Goal: Task Accomplishment & Management: Manage account settings

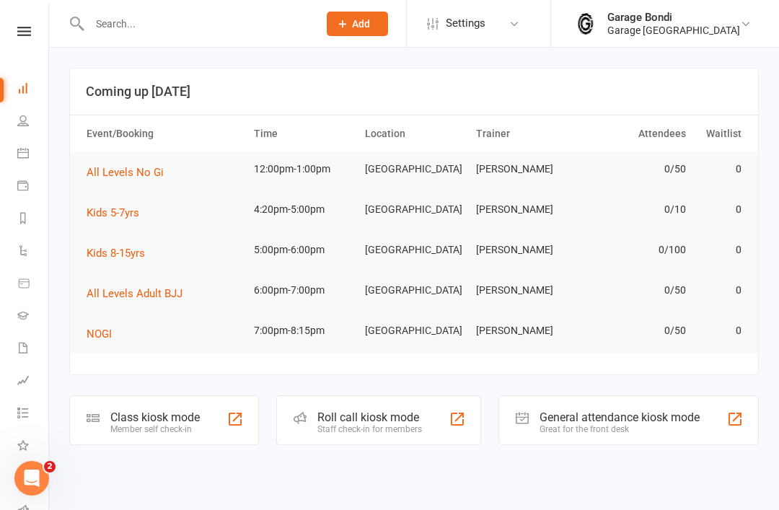
click at [231, 23] on input "text" at bounding box center [196, 24] width 223 height 20
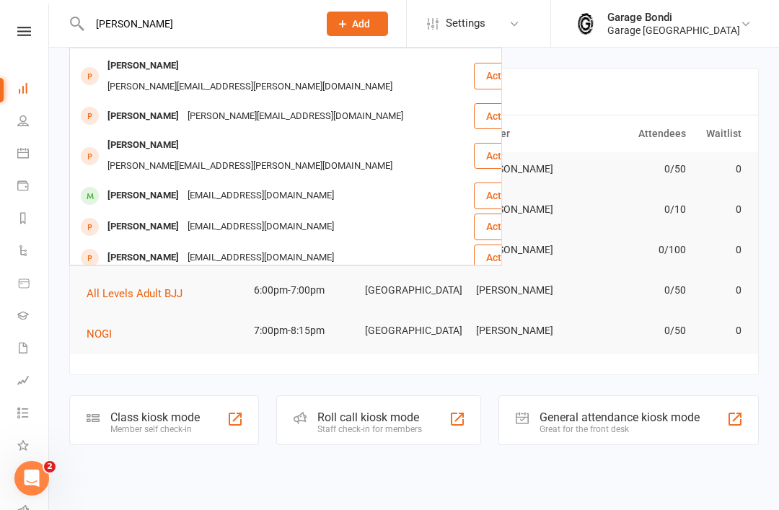
scroll to position [79, 0]
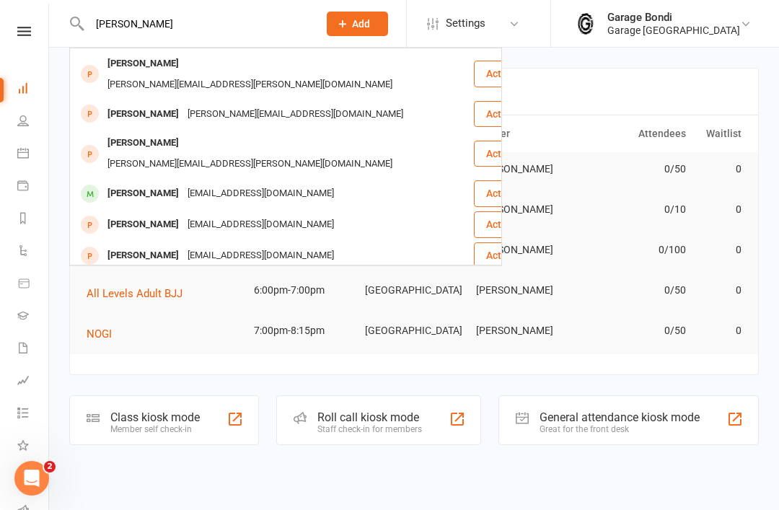
type input "[PERSON_NAME]"
click at [279, 183] on div "[EMAIL_ADDRESS][DOMAIN_NAME]" at bounding box center [260, 193] width 155 height 21
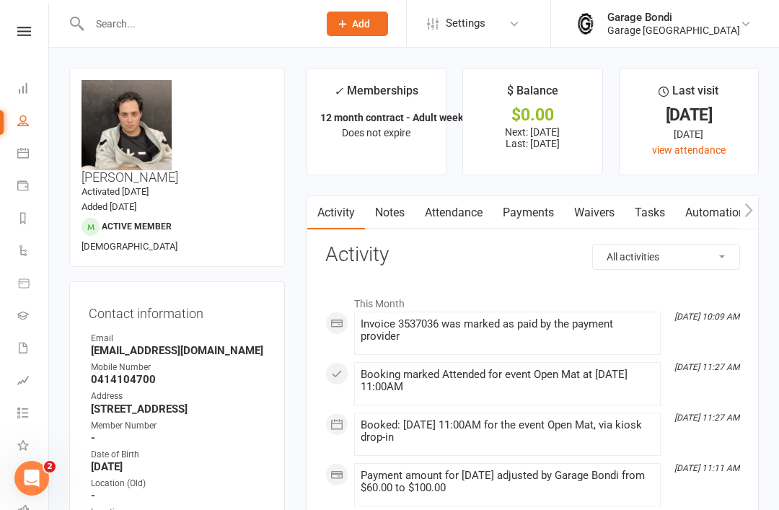
click at [367, 20] on span "Add" at bounding box center [361, 24] width 18 height 12
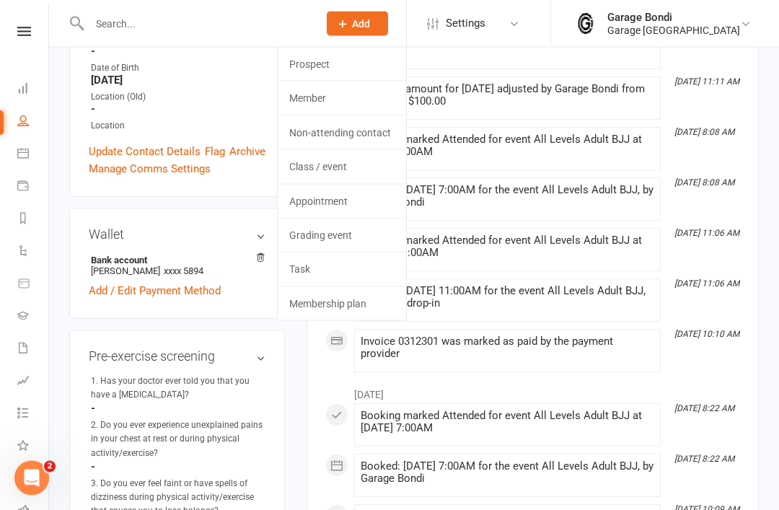
scroll to position [451, 0]
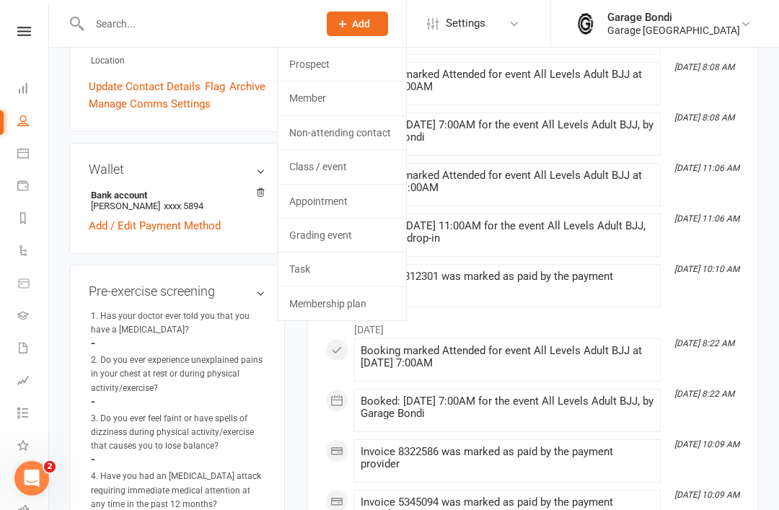
click at [206, 353] on div "2. Do you ever experience unexplained pains in your chest at rest or during phy…" at bounding box center [178, 374] width 174 height 42
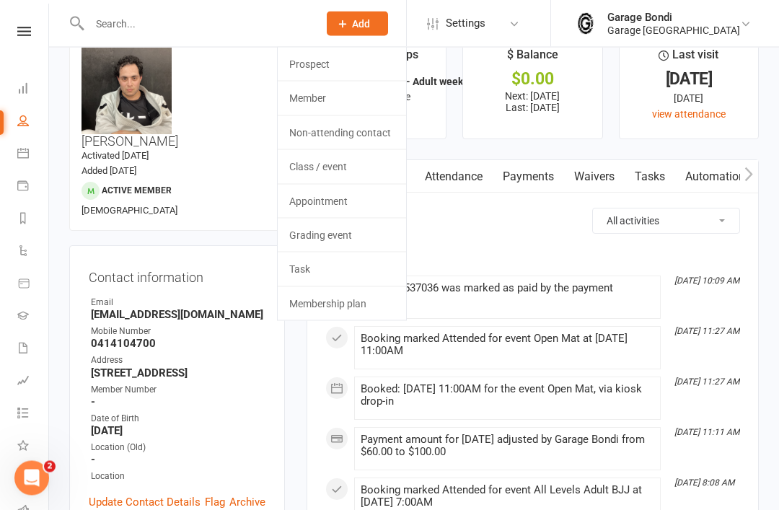
scroll to position [0, 0]
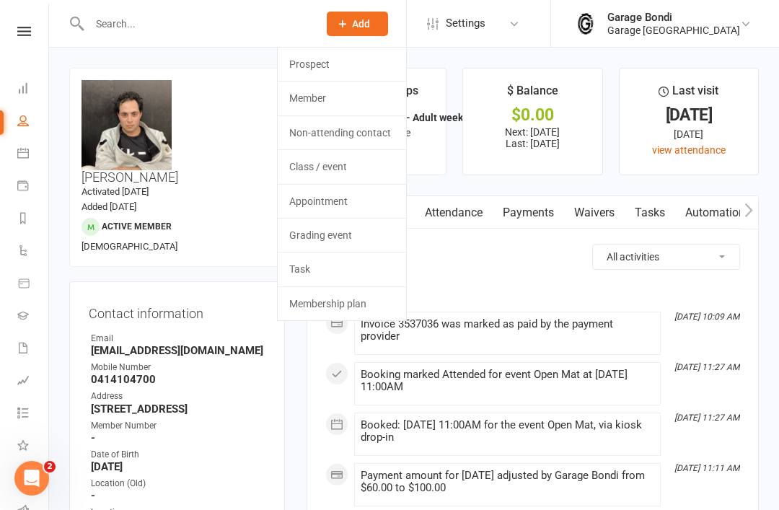
click at [681, 154] on link "view attendance" at bounding box center [689, 150] width 74 height 12
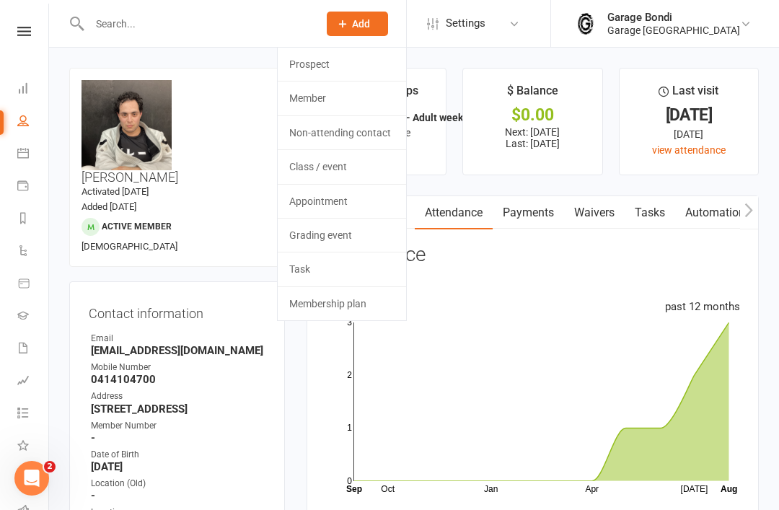
click at [370, 22] on span "Add" at bounding box center [361, 24] width 18 height 12
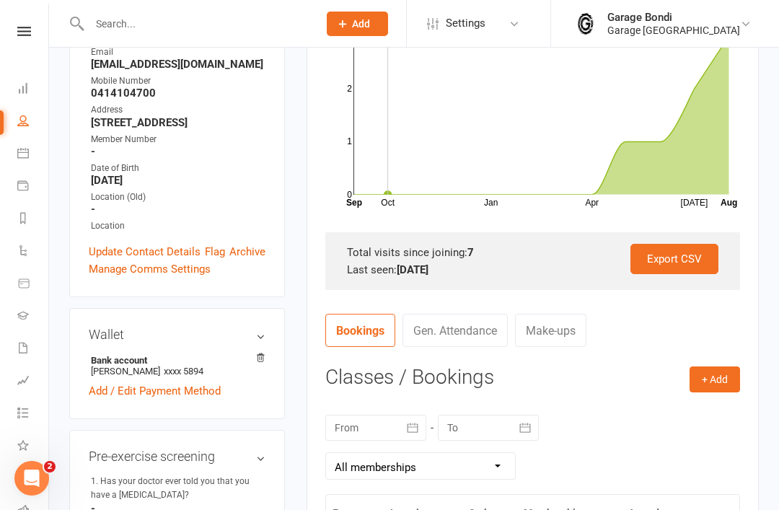
scroll to position [300, 0]
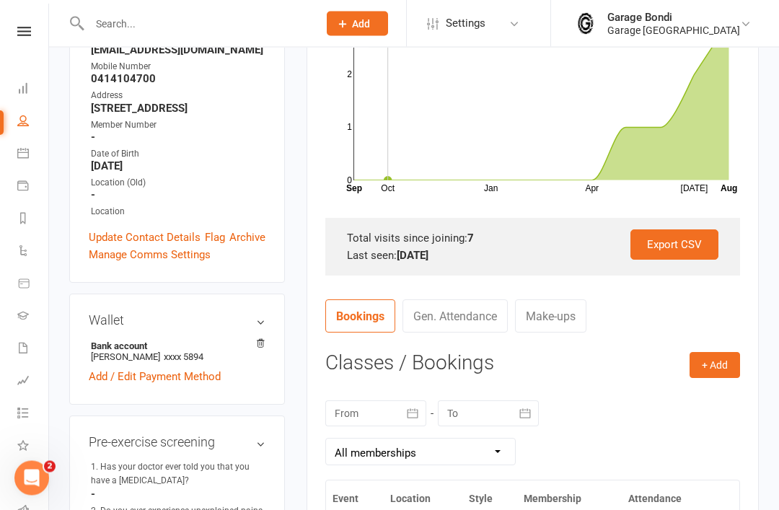
click at [721, 363] on button "+ Add" at bounding box center [714, 366] width 50 height 26
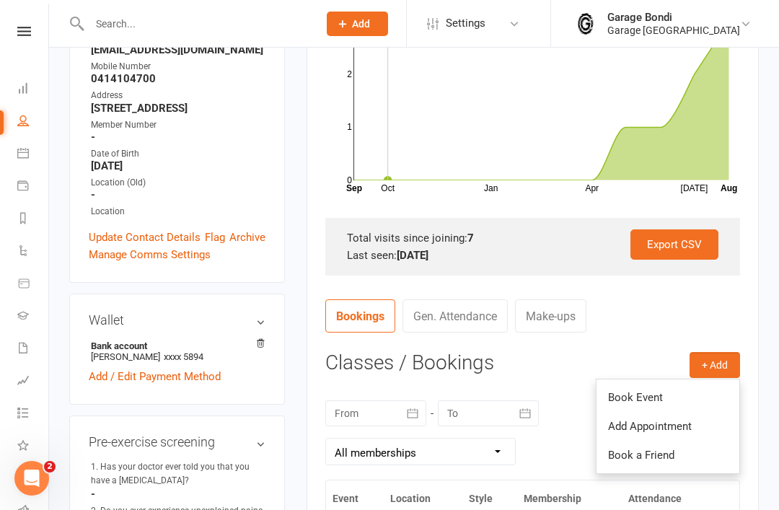
click at [673, 384] on link "Book Event" at bounding box center [667, 397] width 143 height 29
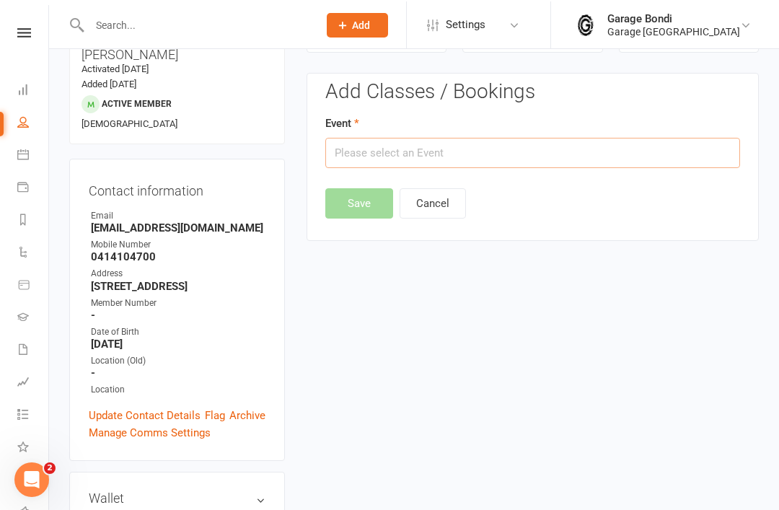
click at [524, 137] on input "text" at bounding box center [532, 151] width 415 height 30
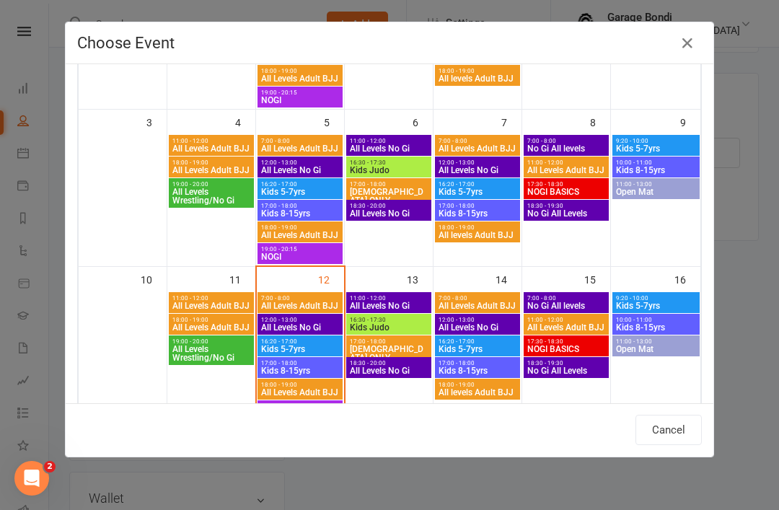
scroll to position [216, 0]
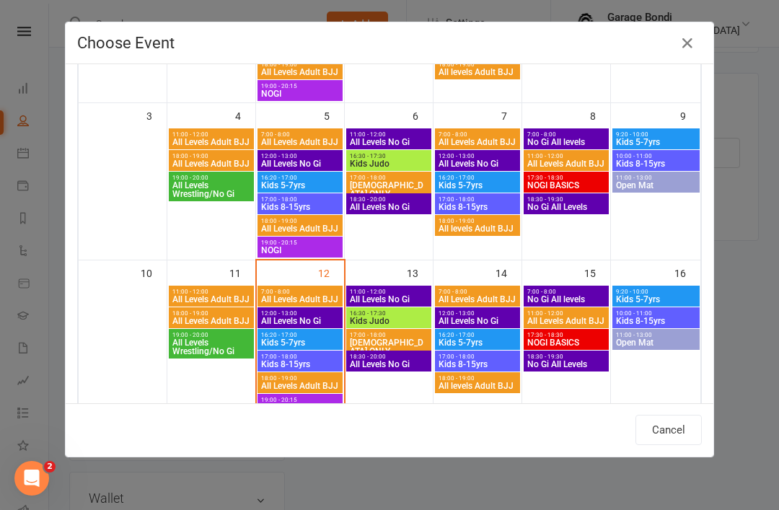
click at [322, 286] on div "7:00 - 8:00 All Levels Adult BJJ" at bounding box center [299, 296] width 85 height 21
type input "All Levels Adult BJJ - [DATE] 7:00:00 AM"
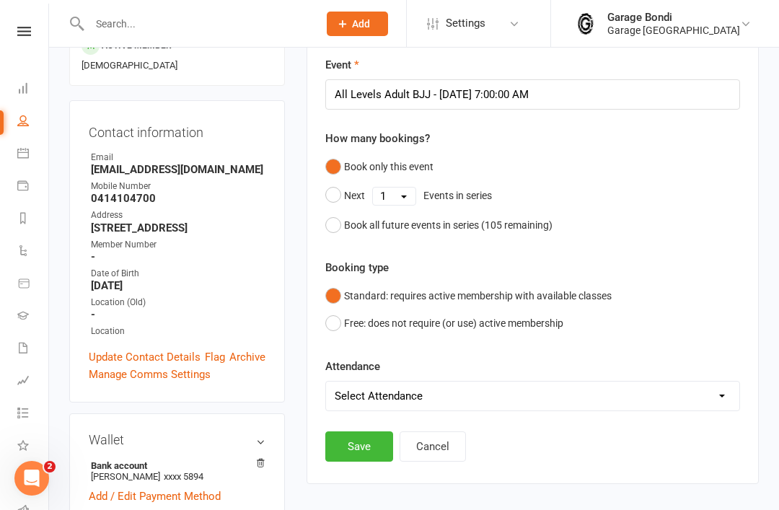
scroll to position [182, 0]
click at [456, 388] on select "Select Attendance Attended Absent" at bounding box center [532, 395] width 413 height 29
select select "0"
click at [370, 443] on button "Save" at bounding box center [359, 445] width 68 height 30
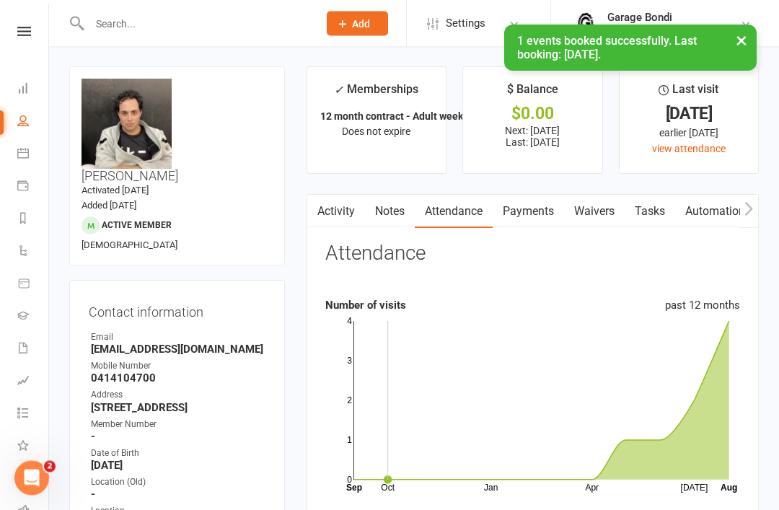
scroll to position [0, 0]
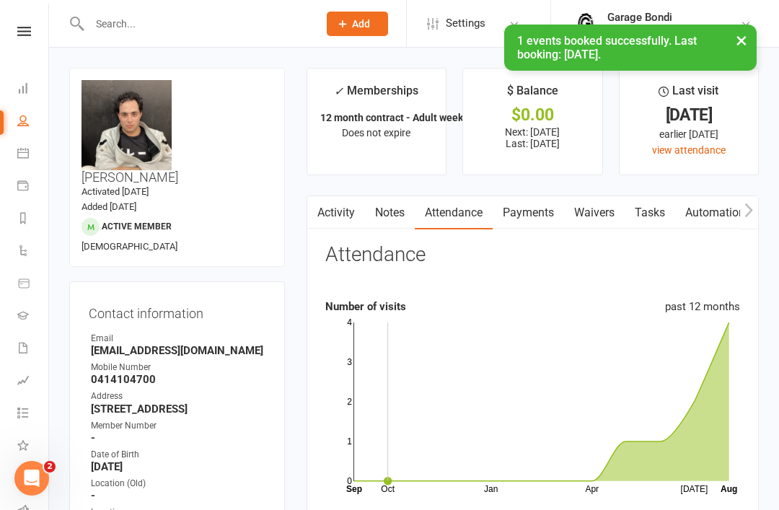
click at [733, 40] on button "×" at bounding box center [741, 40] width 26 height 31
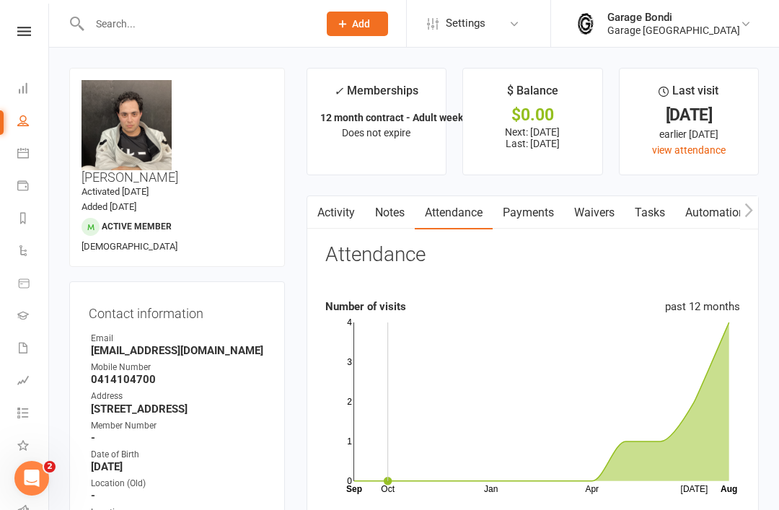
click at [168, 23] on input "text" at bounding box center [196, 24] width 223 height 20
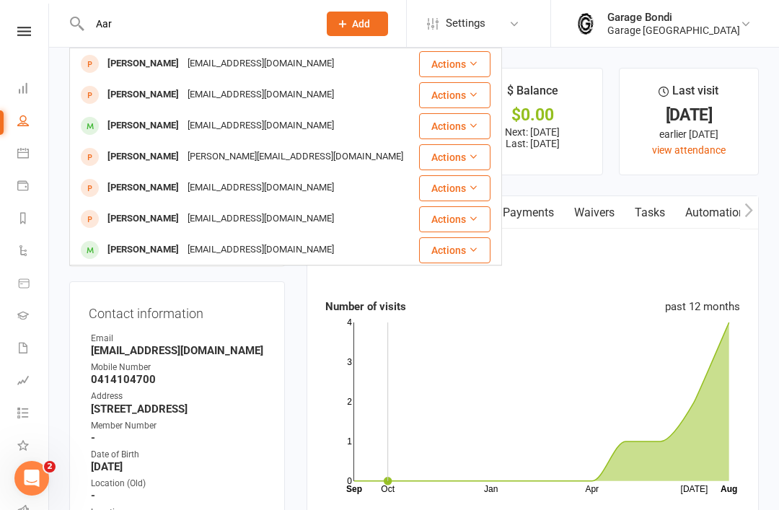
type input "Aar"
click at [299, 94] on div "[PERSON_NAME] [EMAIL_ADDRESS][DOMAIN_NAME]" at bounding box center [244, 95] width 346 height 30
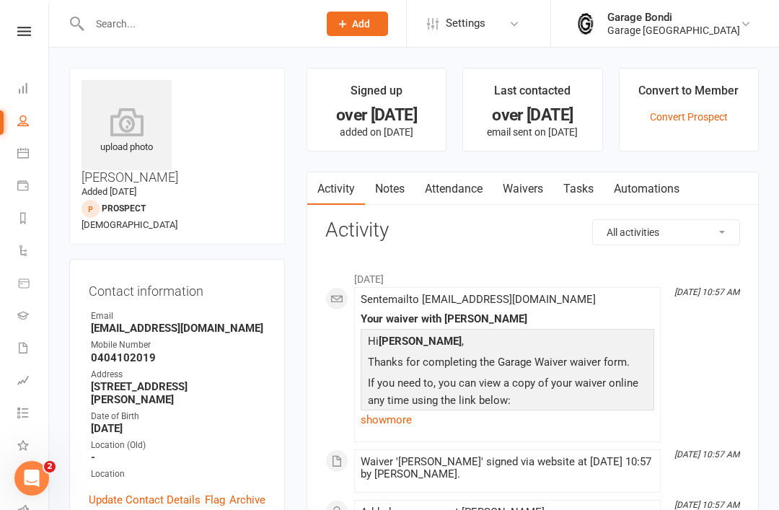
click at [296, 14] on input "text" at bounding box center [196, 24] width 223 height 20
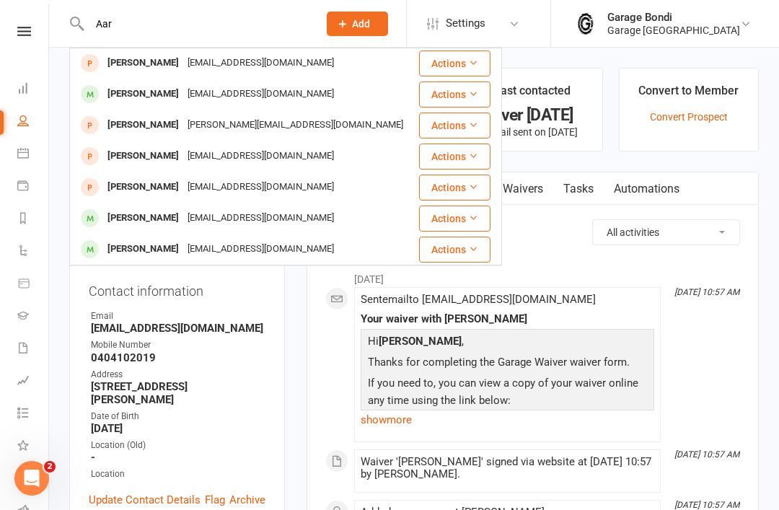
scroll to position [32, 0]
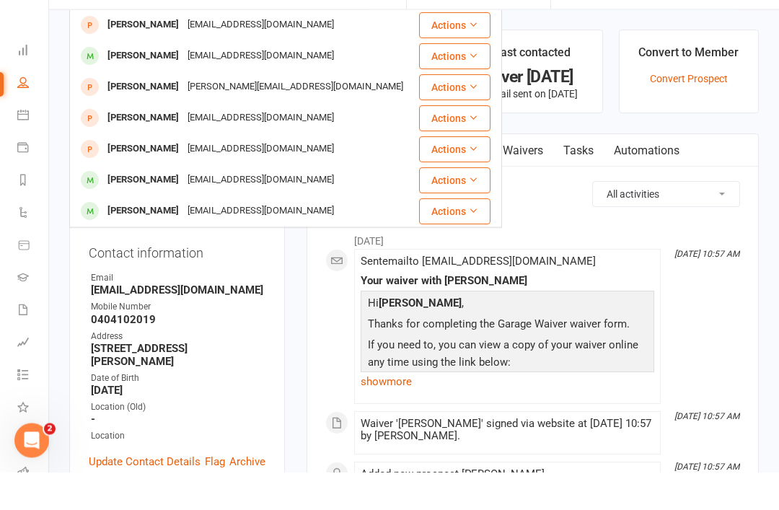
type input "Aar"
click at [286, 208] on div "[EMAIL_ADDRESS][DOMAIN_NAME]" at bounding box center [260, 218] width 155 height 21
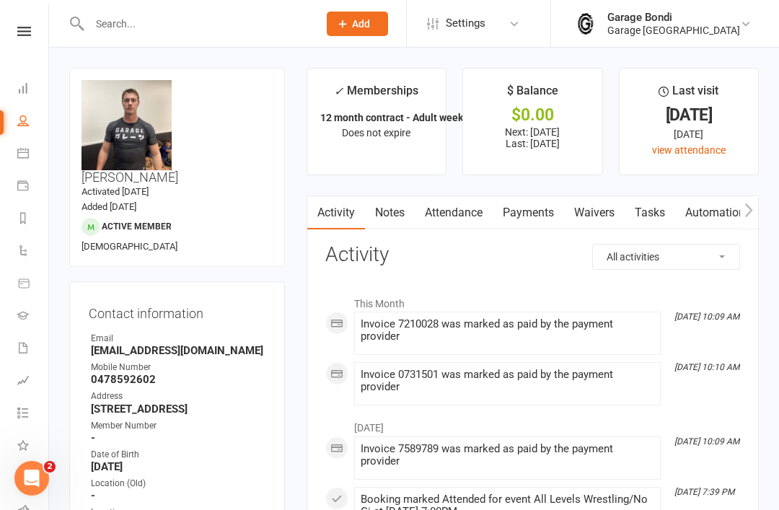
click at [143, 71] on div "upload photo change photo [PERSON_NAME] Activated [DATE] Added [DATE] Active me…" at bounding box center [177, 167] width 216 height 199
click at [130, 76] on div "upload photo change photo [PERSON_NAME] Activated [DATE] Added [DATE] Active me…" at bounding box center [177, 167] width 216 height 199
click at [102, 23] on input "text" at bounding box center [196, 24] width 223 height 20
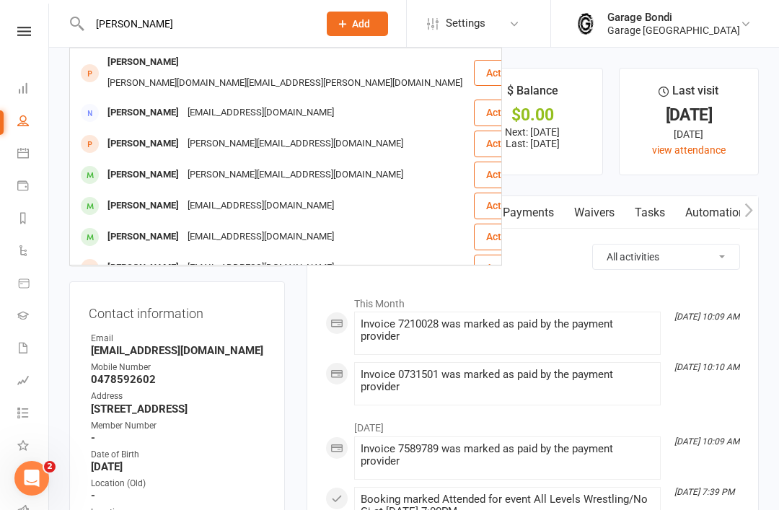
type input "[PERSON_NAME]"
click at [124, 133] on div "[PERSON_NAME]" at bounding box center [143, 143] width 80 height 21
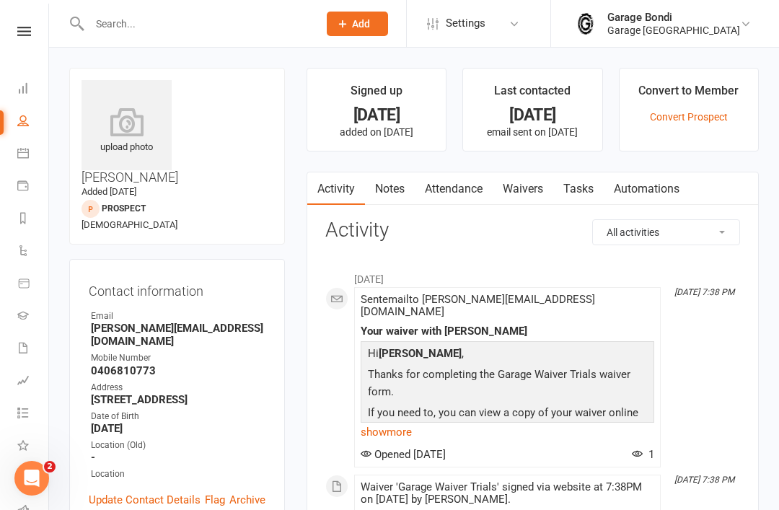
click at [146, 9] on div at bounding box center [188, 23] width 239 height 47
click at [148, 14] on input "text" at bounding box center [196, 24] width 223 height 20
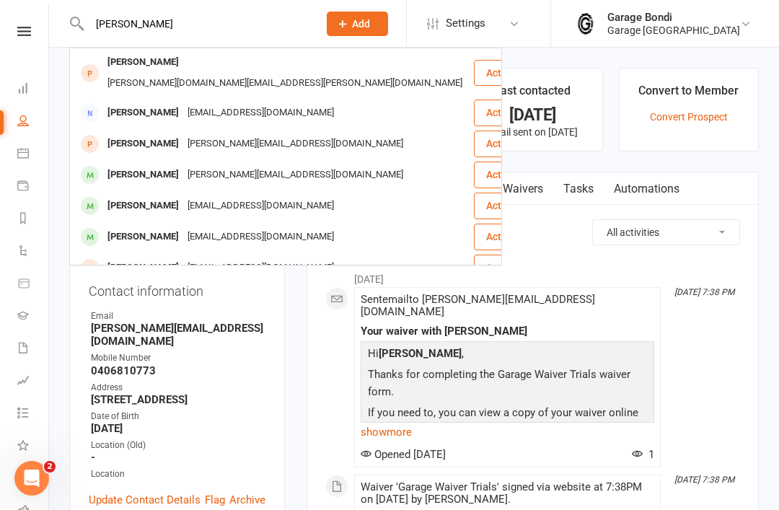
type input "[PERSON_NAME]"
click at [123, 164] on div "[PERSON_NAME]" at bounding box center [143, 174] width 80 height 21
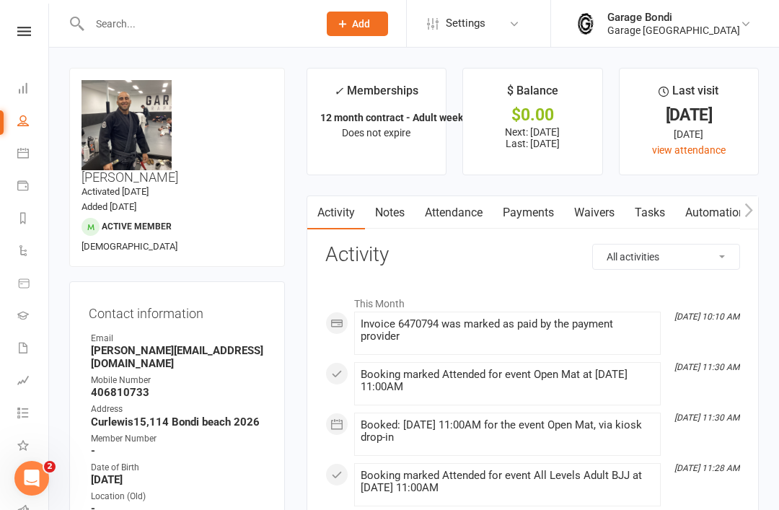
click at [461, 213] on link "Attendance" at bounding box center [454, 212] width 78 height 33
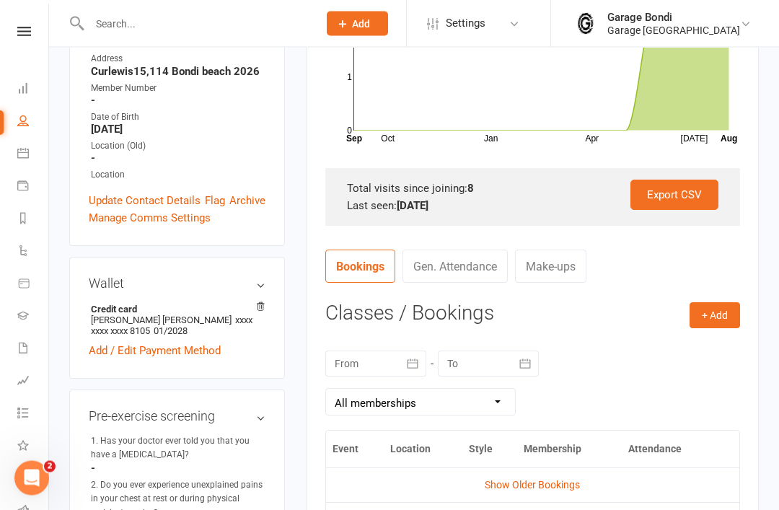
scroll to position [350, 0]
click at [726, 291] on contact-attendance "Attendance Number of visits past 12 months Oct Jan Apr [DATE] Month Sep Aug 0 1…" at bounding box center [532, 261] width 415 height 737
click at [725, 302] on button "+ Add" at bounding box center [714, 315] width 50 height 26
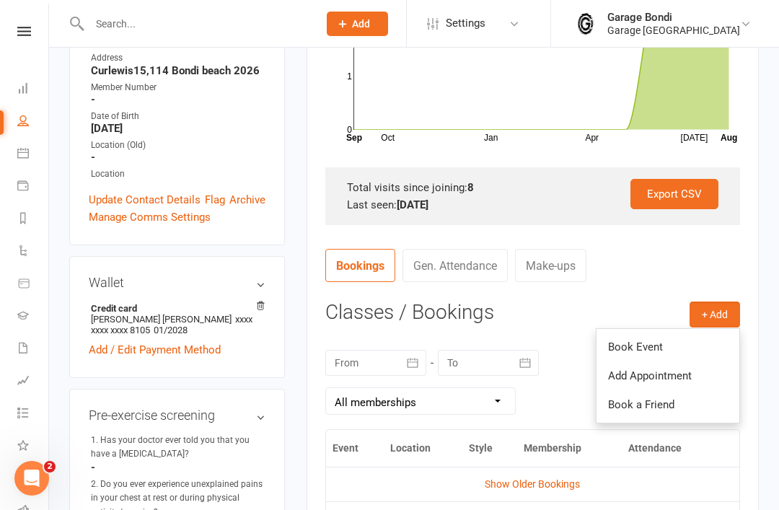
click at [672, 337] on link "Book Event" at bounding box center [667, 346] width 143 height 29
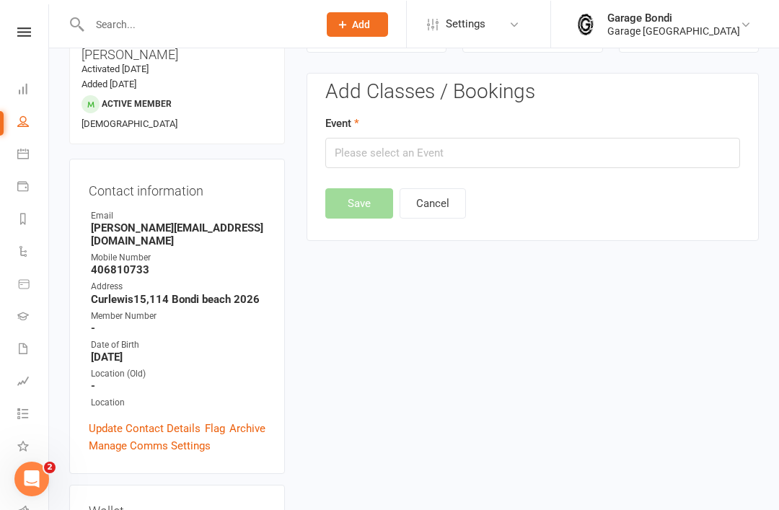
scroll to position [123, 0]
click at [493, 151] on input "text" at bounding box center [532, 153] width 415 height 30
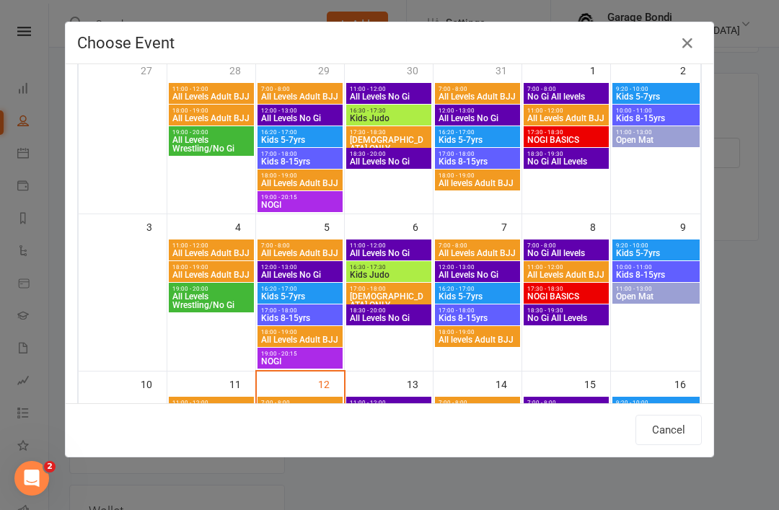
scroll to position [214, 0]
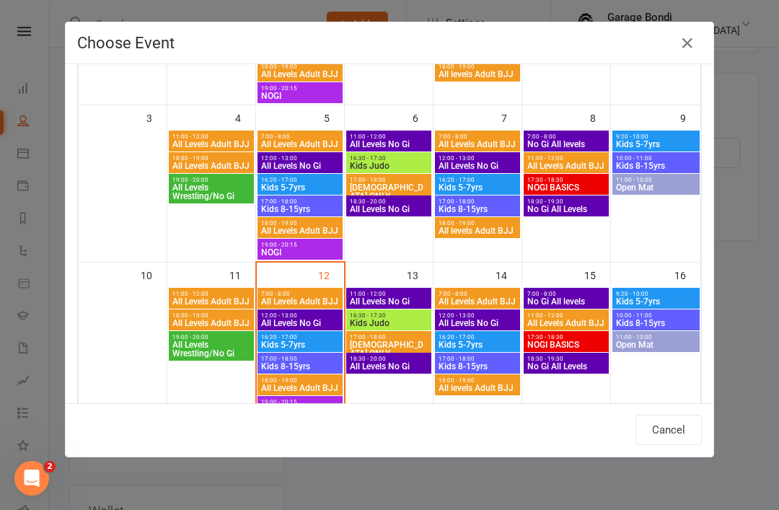
click at [319, 299] on span "All Levels Adult BJJ" at bounding box center [299, 301] width 79 height 9
type input "All Levels Adult BJJ - [DATE] 7:00:00 AM"
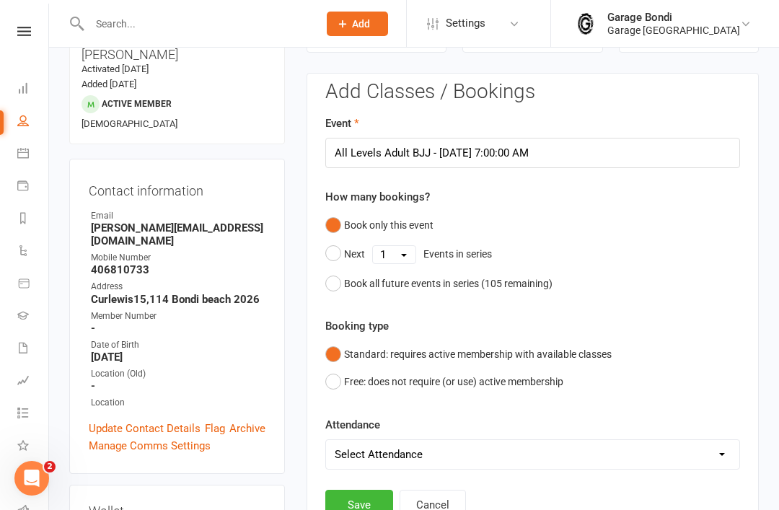
click at [372, 497] on button "Save" at bounding box center [359, 505] width 68 height 30
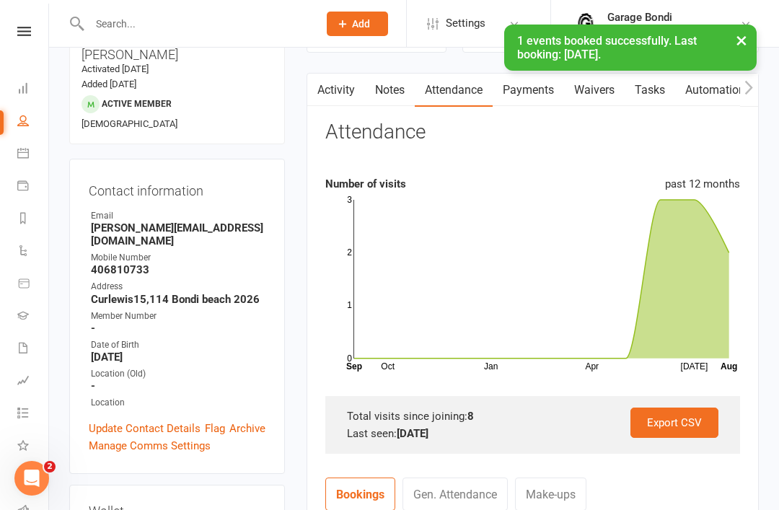
click at [195, 1] on div at bounding box center [188, 23] width 239 height 47
click at [218, 29] on input "text" at bounding box center [196, 24] width 223 height 20
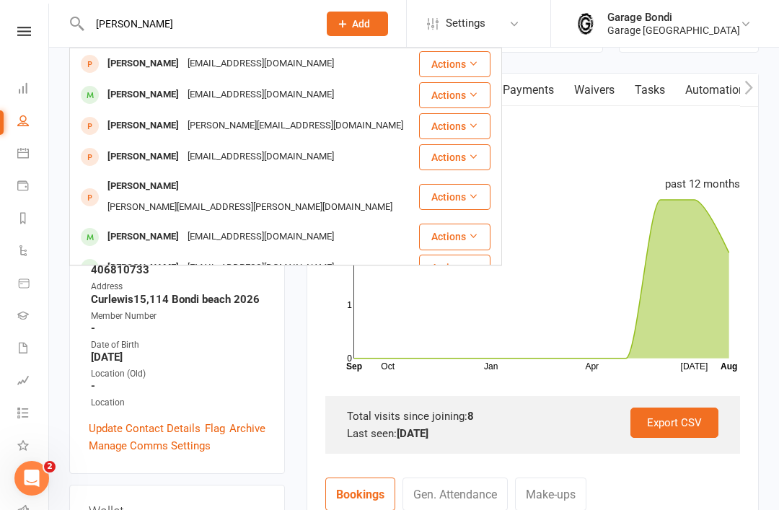
type input "[PERSON_NAME]"
click at [234, 96] on div "[EMAIL_ADDRESS][DOMAIN_NAME]" at bounding box center [260, 94] width 155 height 21
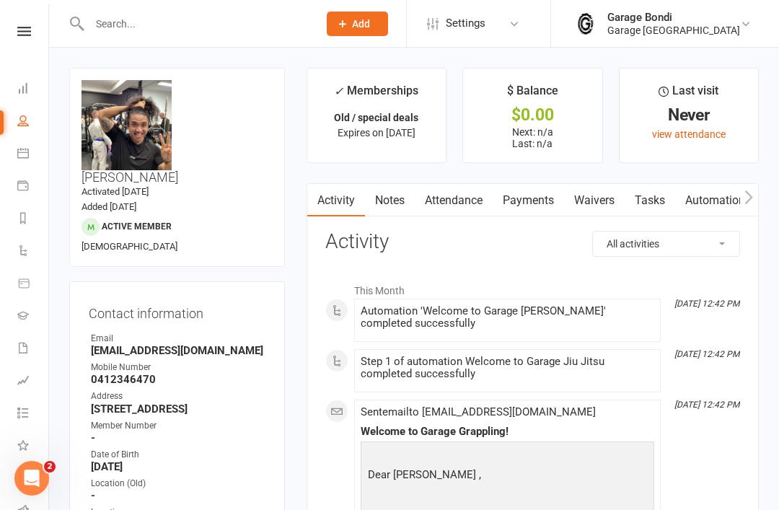
click at [701, 136] on link "view attendance" at bounding box center [689, 134] width 74 height 12
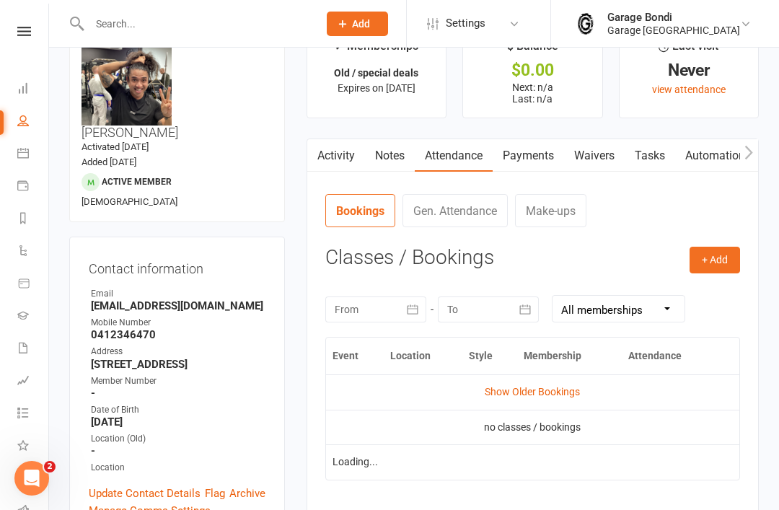
scroll to position [46, 0]
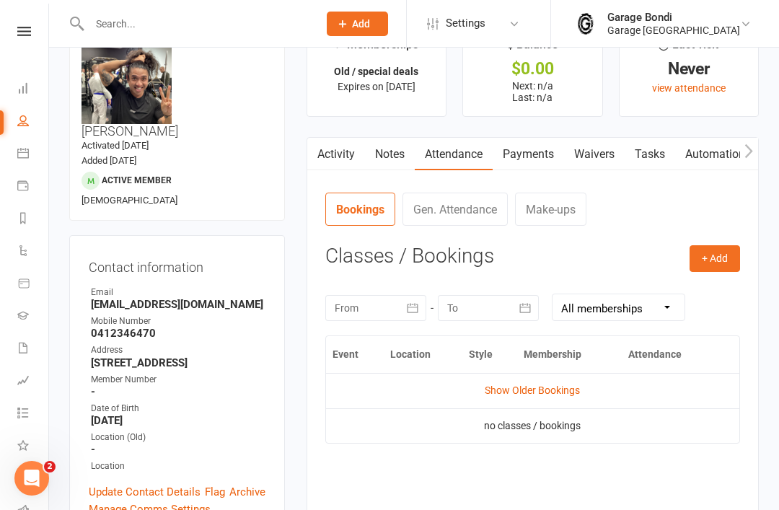
click at [738, 252] on button "+ Add" at bounding box center [714, 258] width 50 height 26
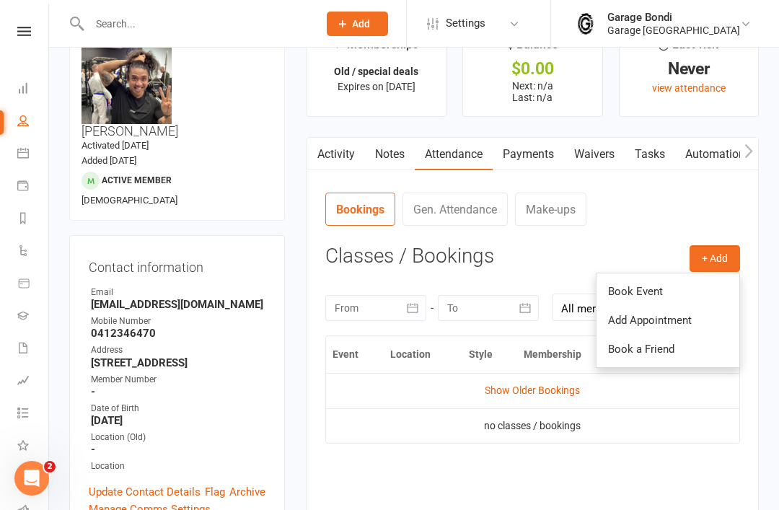
click at [671, 291] on link "Book Event" at bounding box center [667, 291] width 143 height 29
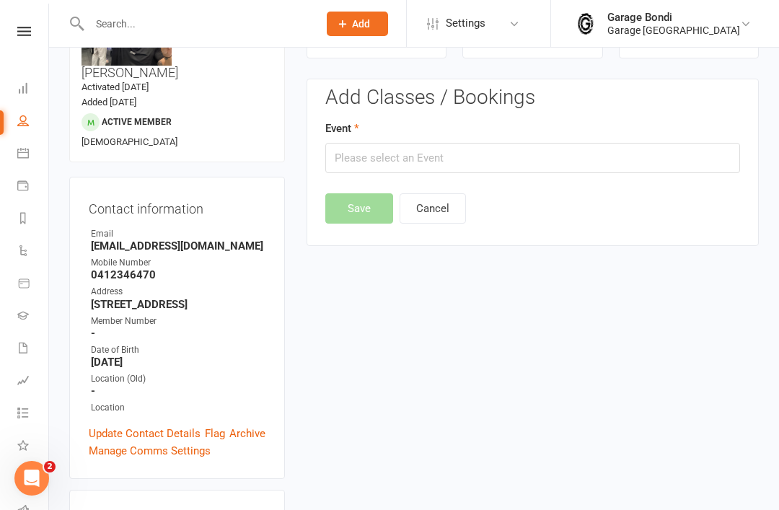
scroll to position [110, 0]
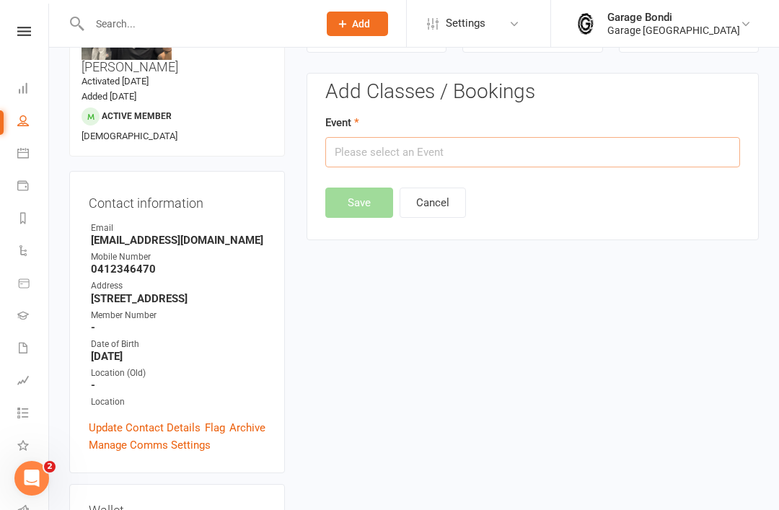
click at [474, 152] on input "text" at bounding box center [532, 152] width 415 height 30
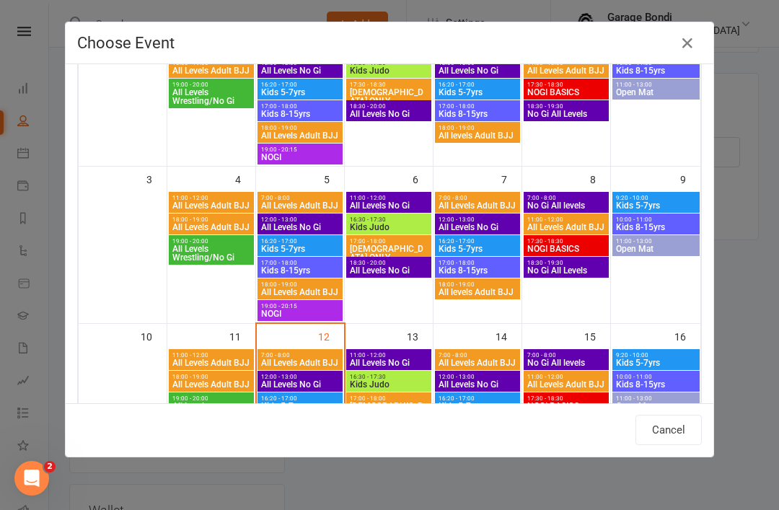
scroll to position [156, 0]
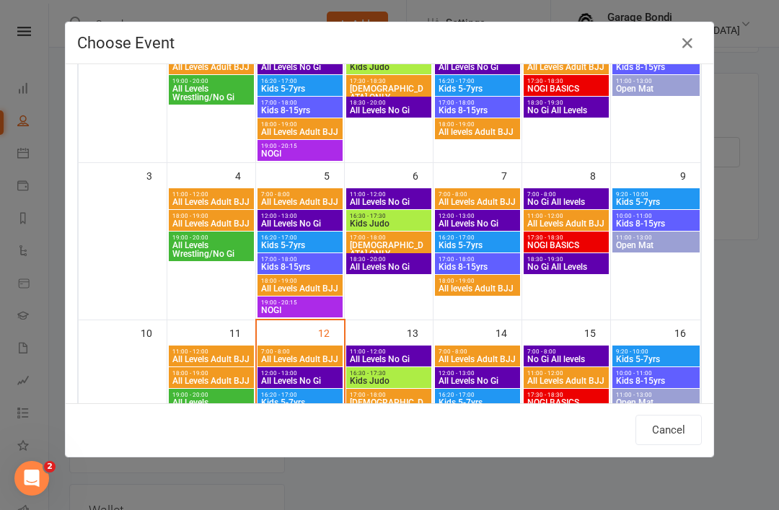
click at [311, 347] on div "7:00 - 8:00 All Levels Adult BJJ" at bounding box center [299, 355] width 85 height 21
type input "All Levels Adult BJJ - [DATE] 7:00:00 AM"
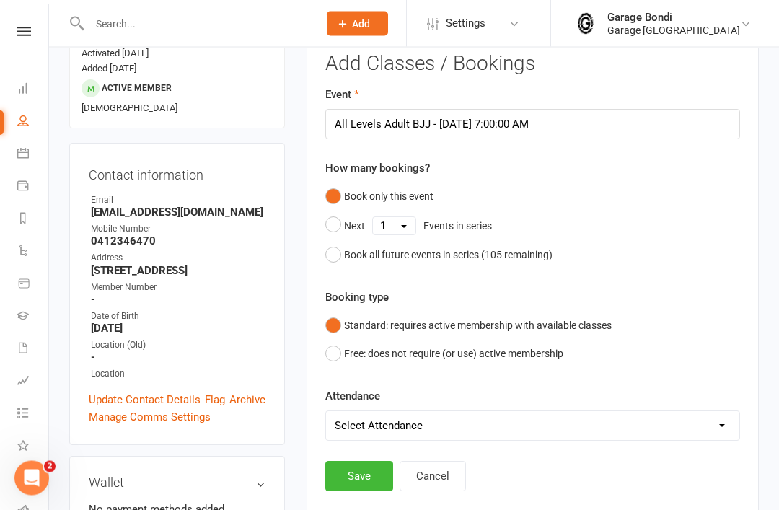
scroll to position [138, 0]
click at [468, 417] on select "Select Attendance Attended Absent" at bounding box center [532, 425] width 413 height 29
select select "0"
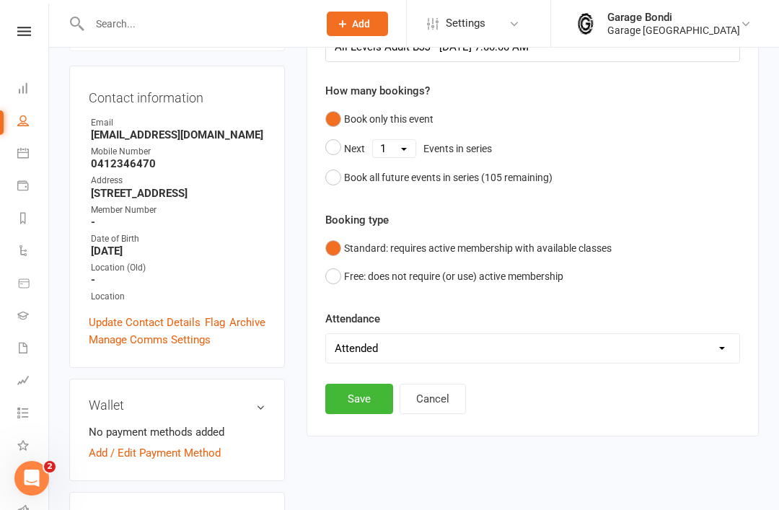
scroll to position [226, 0]
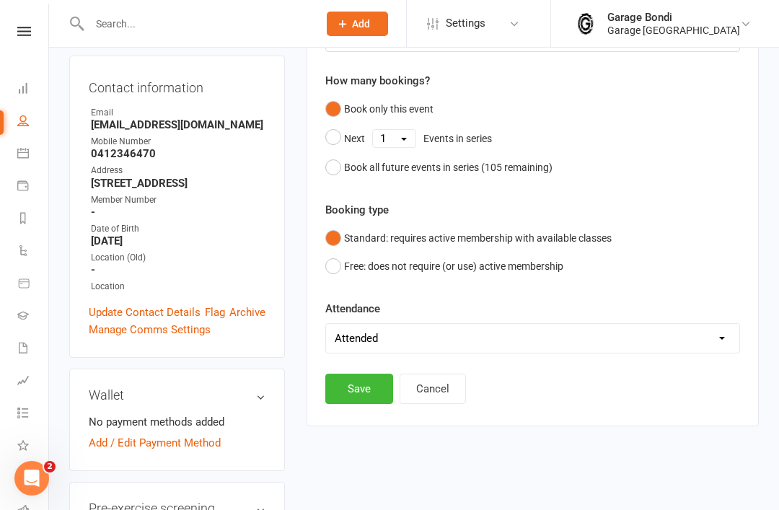
click at [574, 335] on select "Select Attendance Attended Absent" at bounding box center [532, 338] width 413 height 29
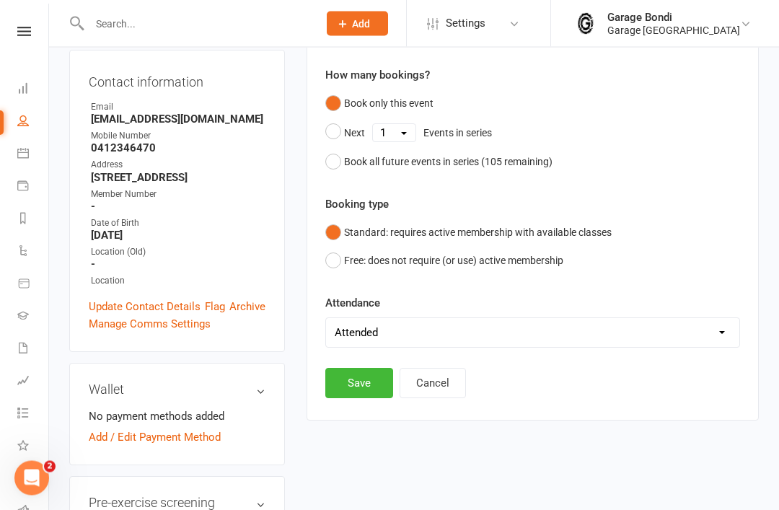
click at [366, 386] on button "Save" at bounding box center [359, 383] width 68 height 30
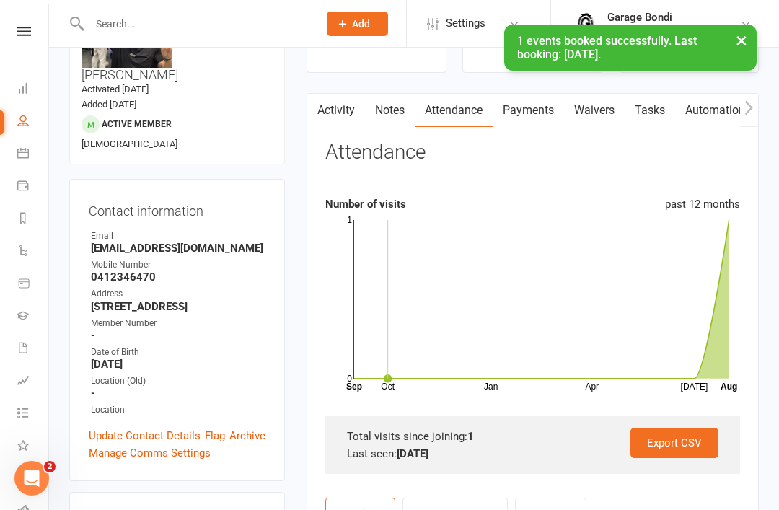
scroll to position [0, 0]
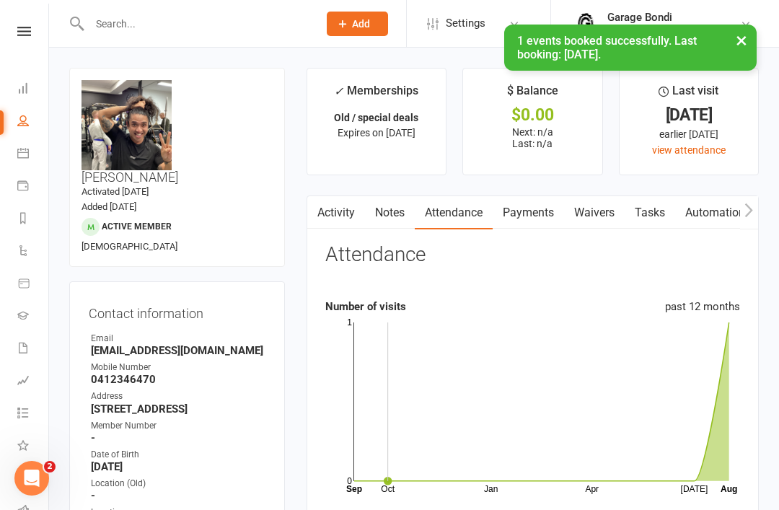
click at [247, 27] on input "text" at bounding box center [196, 24] width 223 height 20
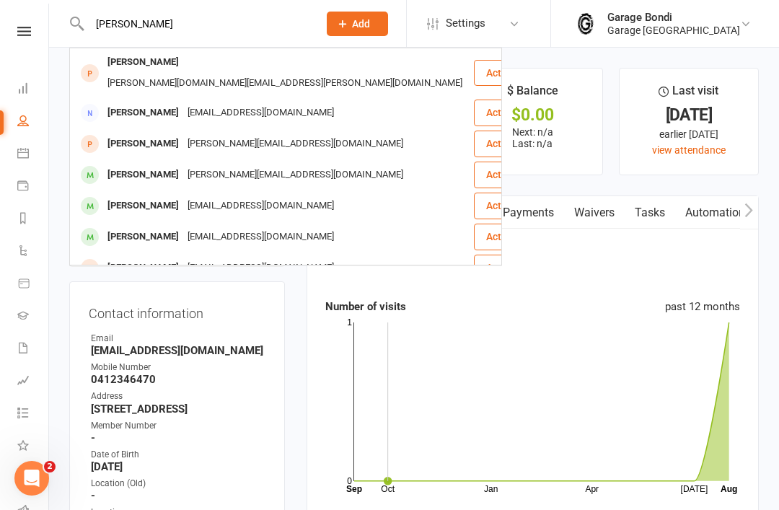
type input "[PERSON_NAME]"
click at [132, 164] on div "[PERSON_NAME]" at bounding box center [143, 174] width 80 height 21
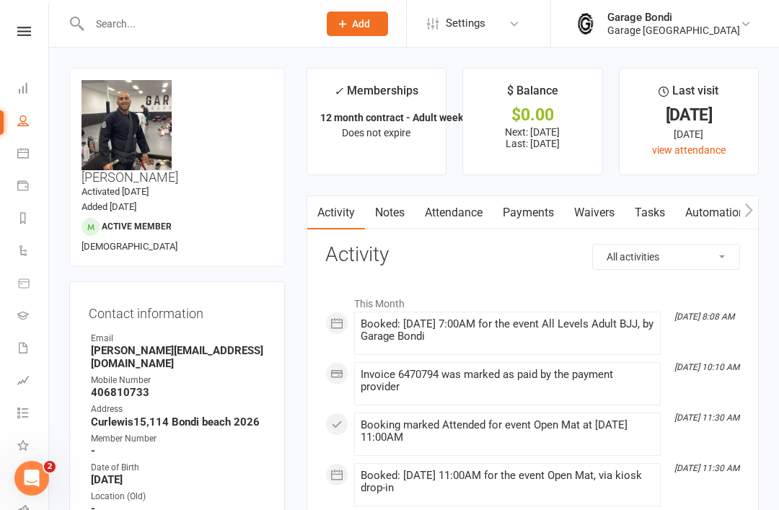
click at [702, 153] on link "view attendance" at bounding box center [689, 150] width 74 height 12
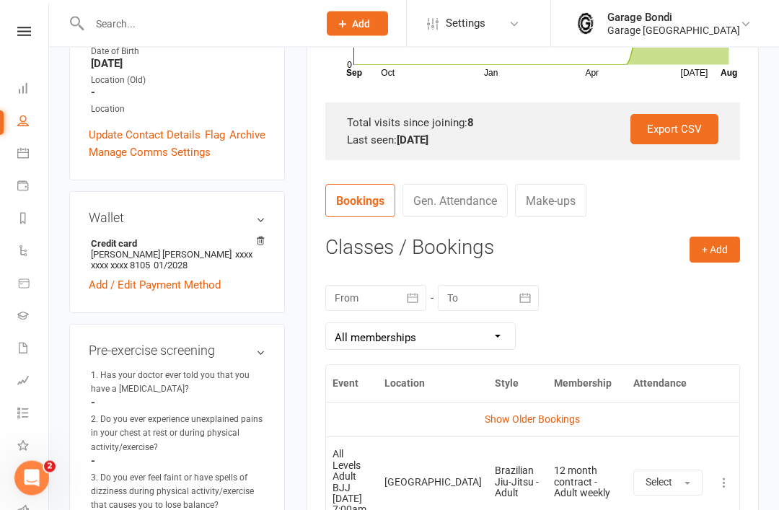
scroll to position [428, 0]
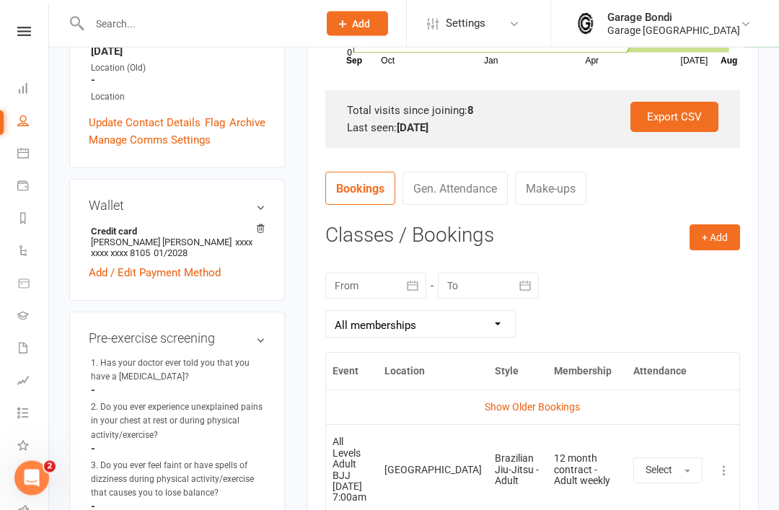
click at [681, 459] on button "Select" at bounding box center [667, 471] width 69 height 26
click at [667, 488] on link "Attended" at bounding box center [705, 502] width 143 height 29
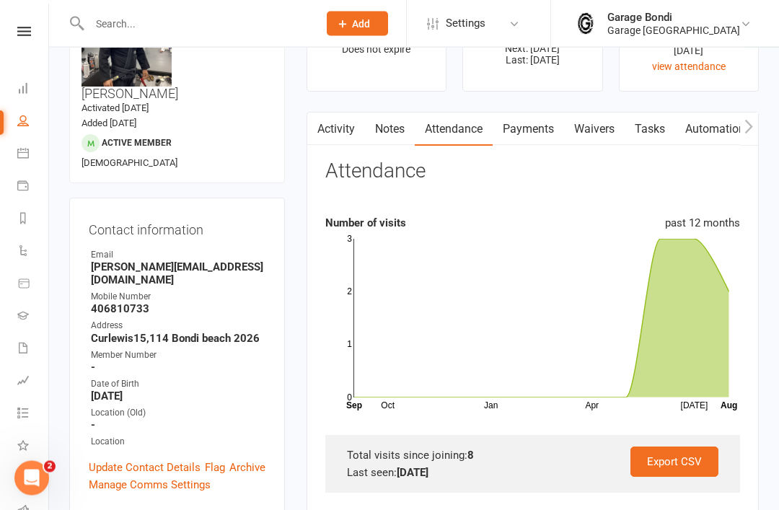
scroll to position [0, 0]
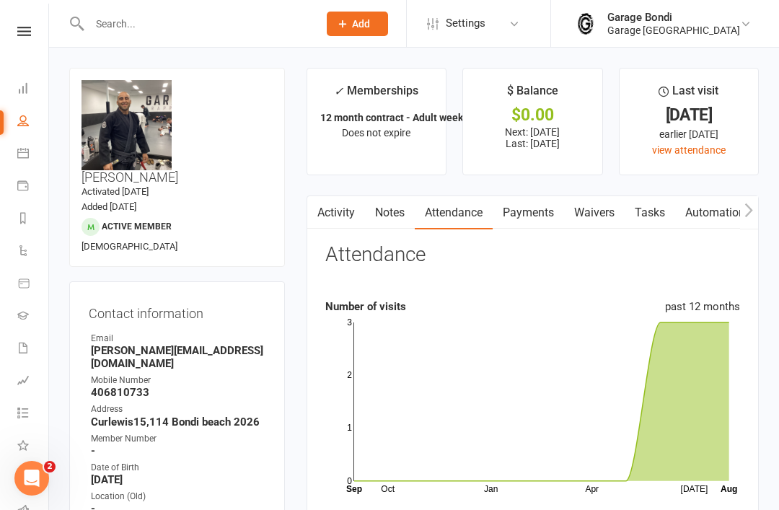
click at [117, 32] on input "text" at bounding box center [196, 24] width 223 height 20
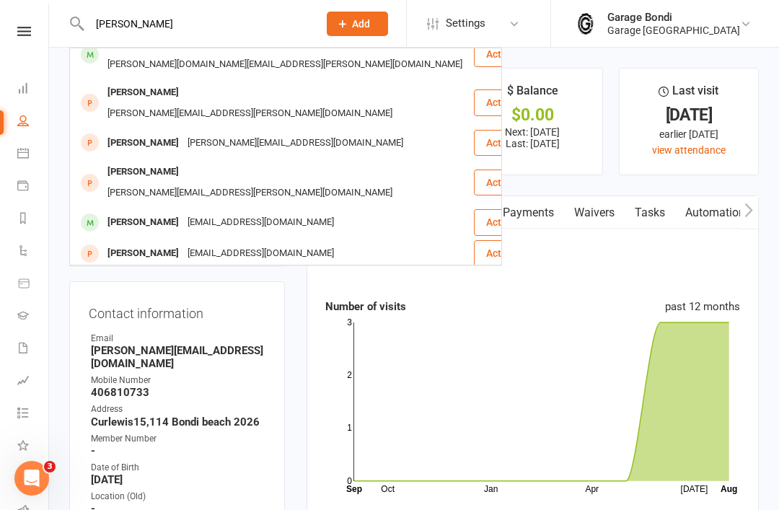
scroll to position [50, 0]
type input "[PERSON_NAME]"
click at [120, 211] on div "[PERSON_NAME]" at bounding box center [143, 221] width 80 height 21
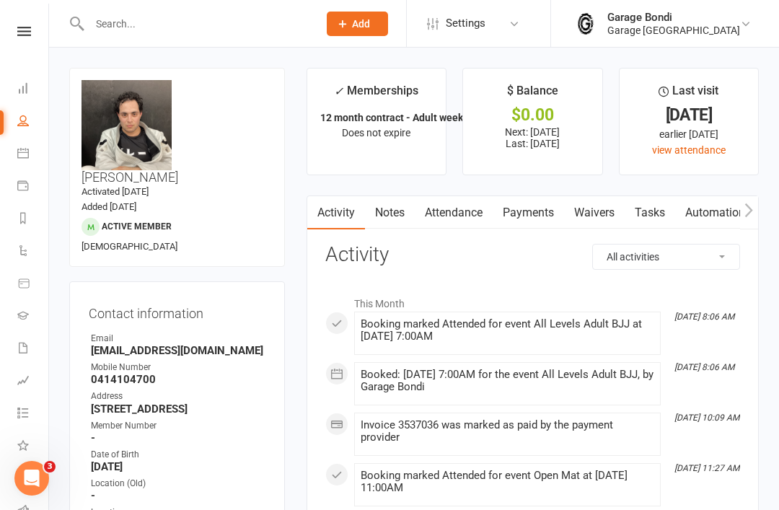
click at [721, 145] on link "view attendance" at bounding box center [689, 150] width 74 height 12
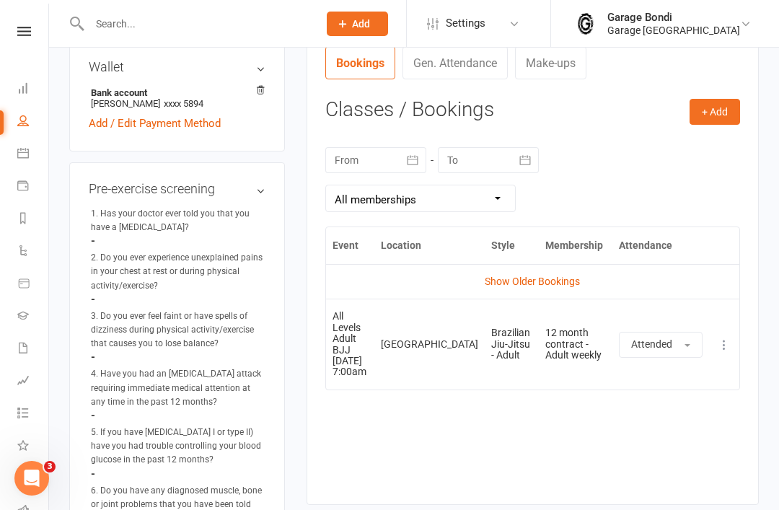
scroll to position [574, 0]
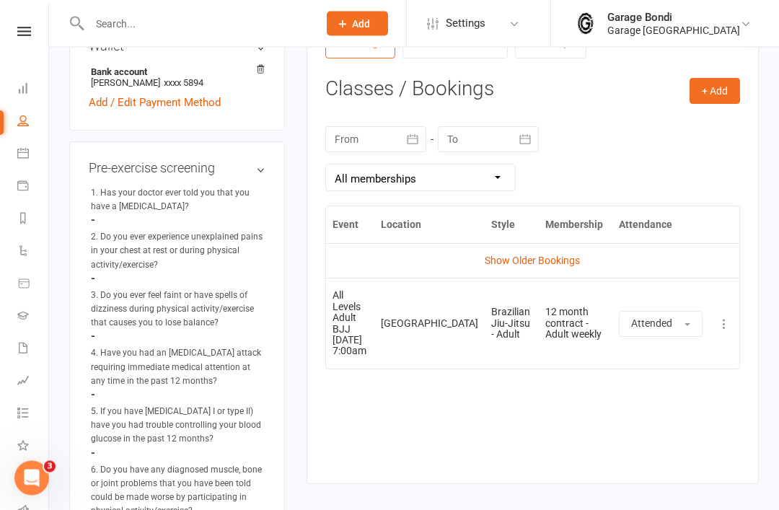
click at [363, 320] on td "All Levels Adult BJJ [DATE] 7:00am" at bounding box center [350, 323] width 48 height 90
